Goal: Information Seeking & Learning: Find contact information

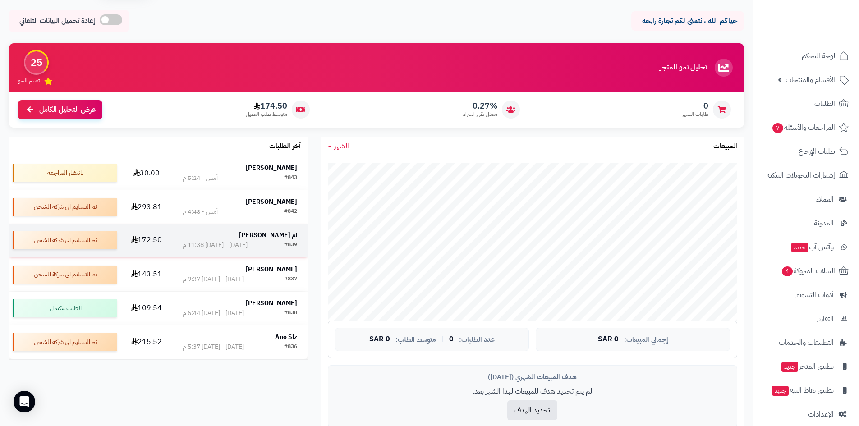
scroll to position [45, 0]
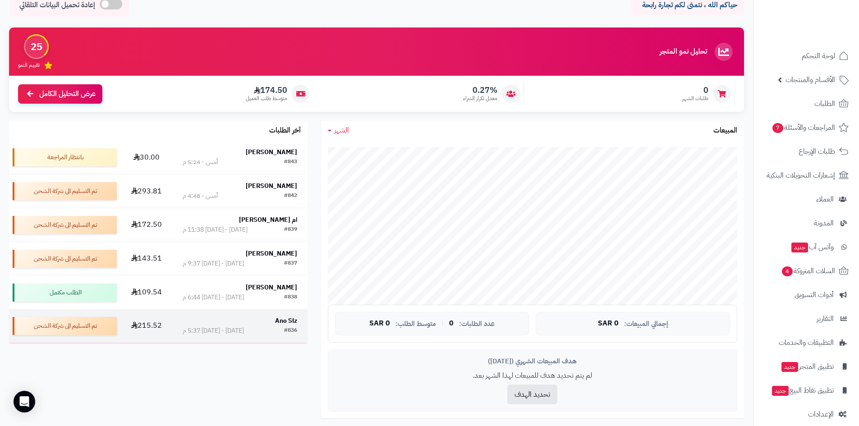
click at [289, 326] on div "#836" at bounding box center [290, 330] width 13 height 9
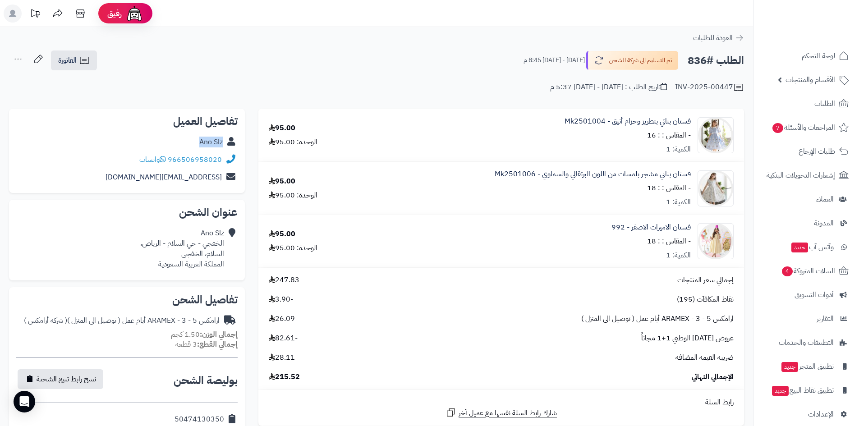
drag, startPoint x: 196, startPoint y: 140, endPoint x: 223, endPoint y: 139, distance: 27.1
click at [223, 139] on div "Ano Slz" at bounding box center [126, 142] width 221 height 18
copy link "Ano Slz"
drag, startPoint x: 225, startPoint y: 163, endPoint x: 219, endPoint y: 161, distance: 6.6
click at [219, 161] on div "966506958020 واتساب" at bounding box center [126, 160] width 221 height 18
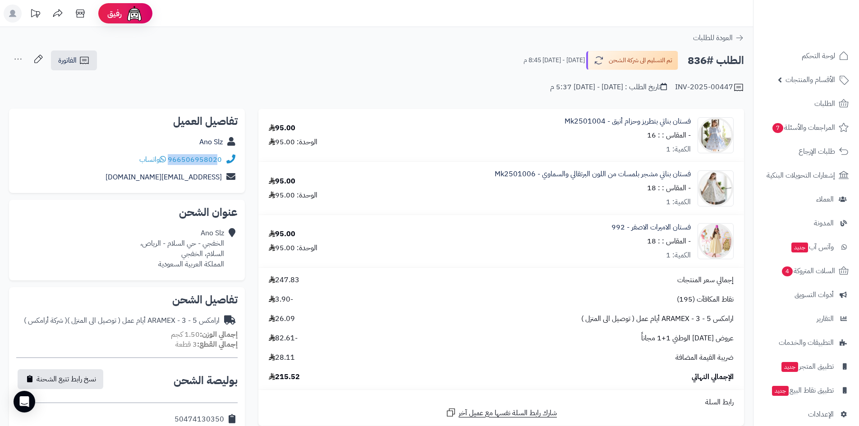
copy div "96650695802"
drag, startPoint x: 223, startPoint y: 243, endPoint x: 146, endPoint y: 239, distance: 76.7
click at [146, 239] on div "Ano Slz الخفجي - حي السلام - الرياص، السلام، الخفجي المملكة العربية السعودية" at bounding box center [182, 248] width 84 height 41
copy div "لخفجي - حي السلام - الرياص"
drag, startPoint x: 134, startPoint y: 174, endPoint x: 227, endPoint y: 178, distance: 92.5
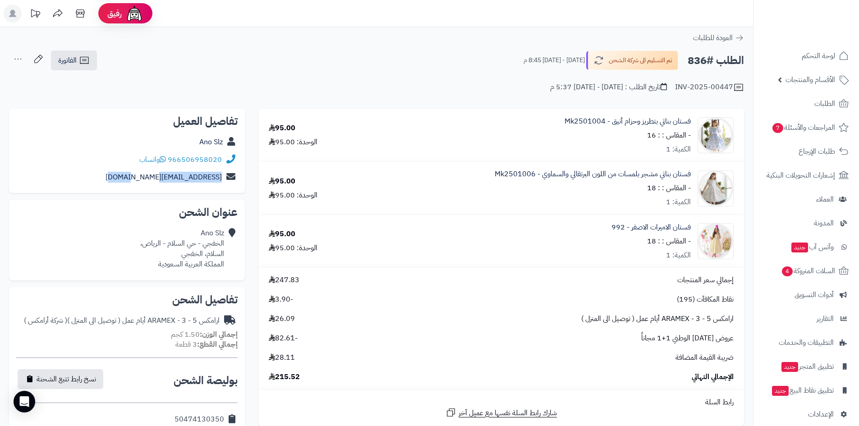
click at [227, 178] on div "[EMAIL_ADDRESS][DOMAIN_NAME]" at bounding box center [126, 178] width 221 height 18
copy div "[EMAIL_ADDRESS][DOMAIN_NAME]"
drag, startPoint x: 290, startPoint y: 384, endPoint x: 279, endPoint y: 384, distance: 11.3
click at [279, 384] on td "إجمالي سعر المنتجات 247.83 نقاط المكافآت (195) -3.90 ارامكس ARAMEX - 3 - 5 أيام…" at bounding box center [500, 328] width 485 height 121
copy span "215.52"
